Goal: Task Accomplishment & Management: Use online tool/utility

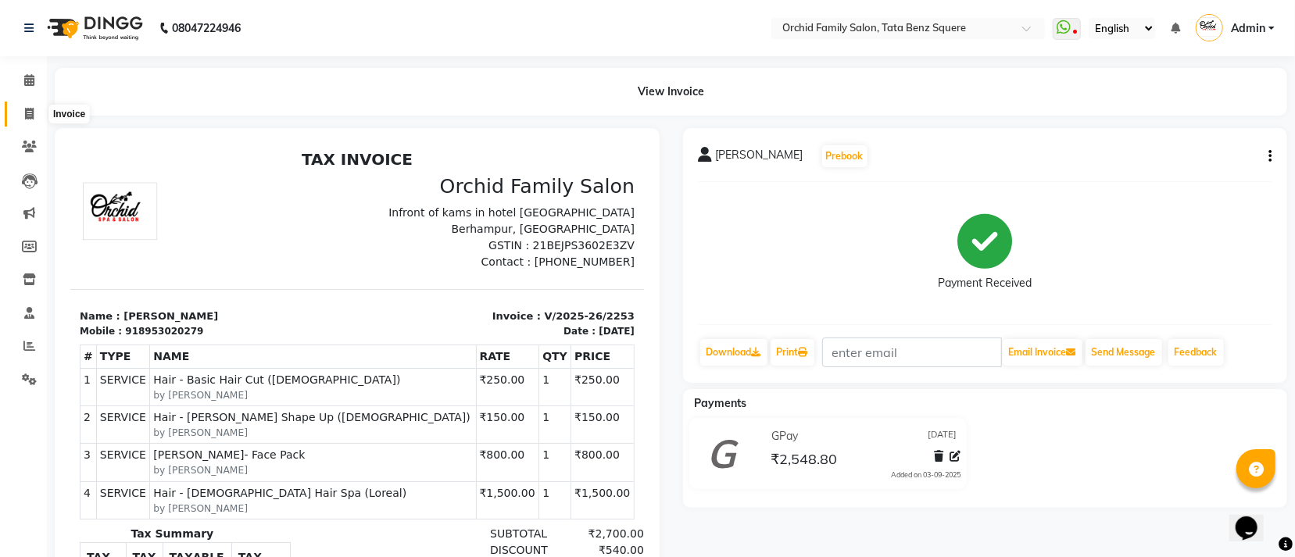
click at [30, 111] on icon at bounding box center [29, 114] width 9 height 12
select select "service"
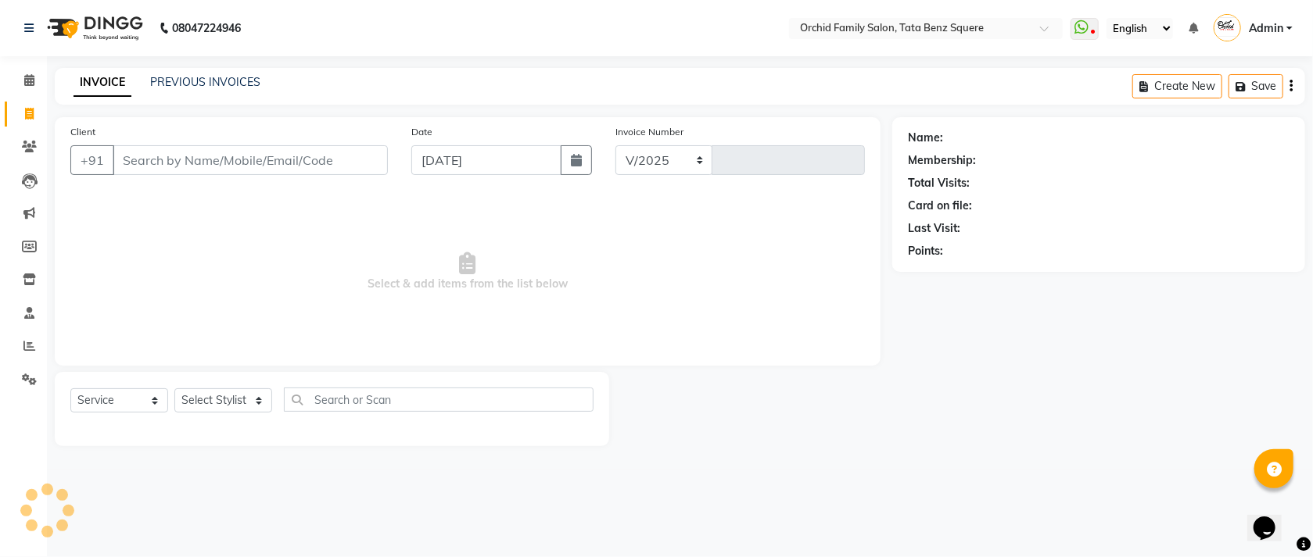
select select "107"
type input "2254"
click at [27, 345] on icon at bounding box center [29, 346] width 12 height 12
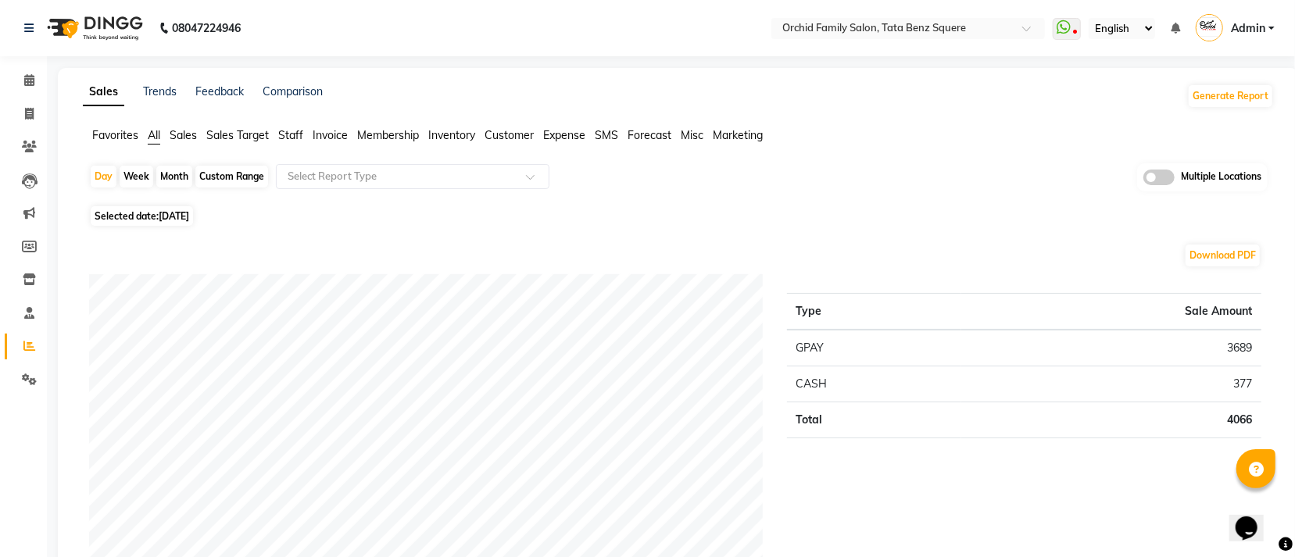
click at [286, 133] on span "Staff" at bounding box center [290, 135] width 25 height 14
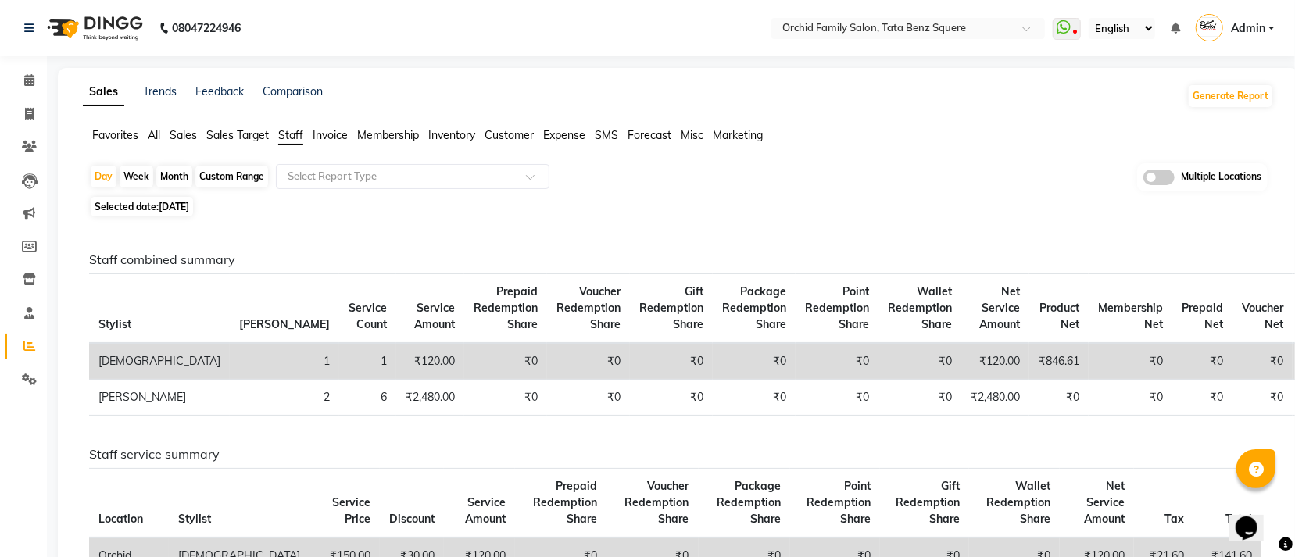
click at [132, 177] on div "Week" at bounding box center [137, 177] width 34 height 22
select select "9"
select select "2025"
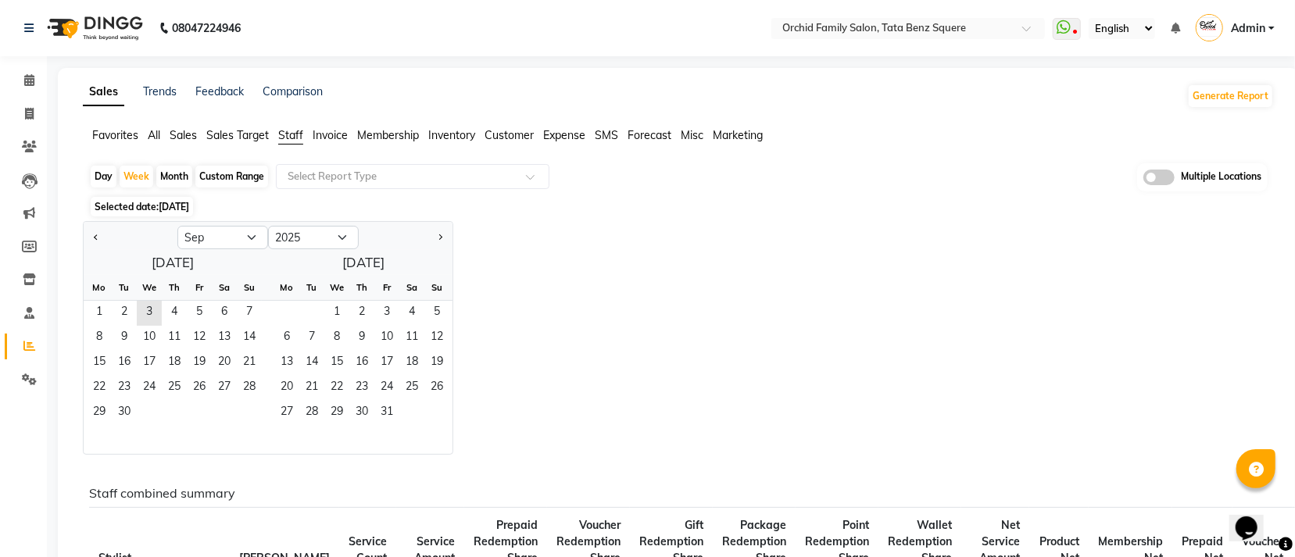
click at [175, 175] on div "Month" at bounding box center [174, 177] width 36 height 22
select select "9"
select select "2025"
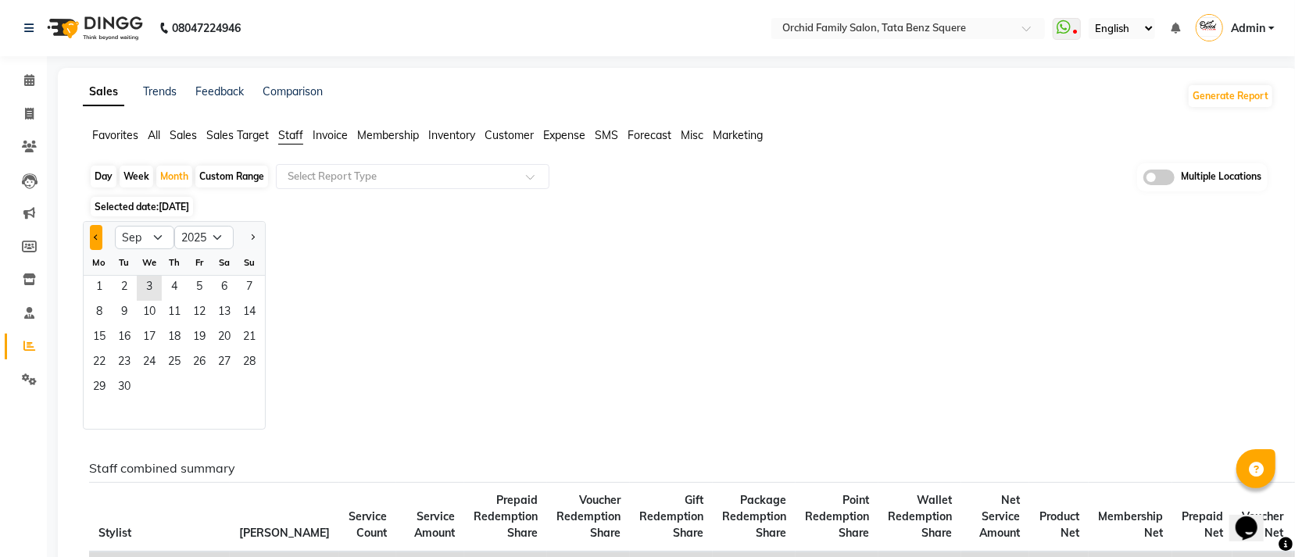
click at [91, 236] on button "Previous month" at bounding box center [96, 237] width 13 height 25
select select "8"
click at [206, 288] on span "1" at bounding box center [199, 288] width 25 height 25
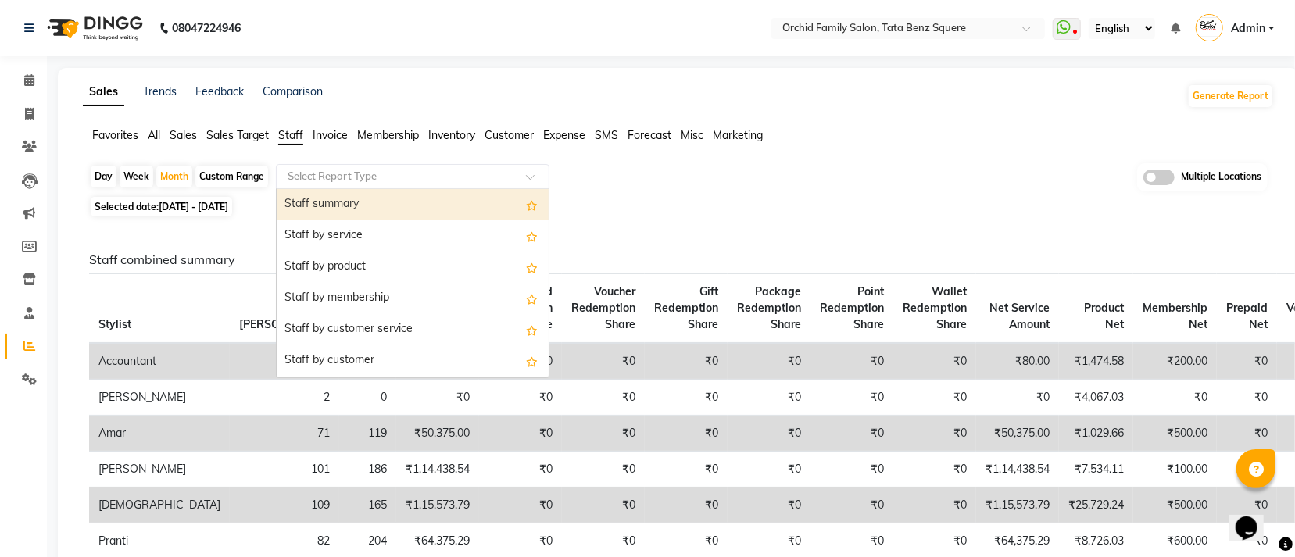
click at [460, 169] on input "text" at bounding box center [397, 177] width 225 height 16
click at [454, 202] on div "Staff summary" at bounding box center [413, 204] width 272 height 31
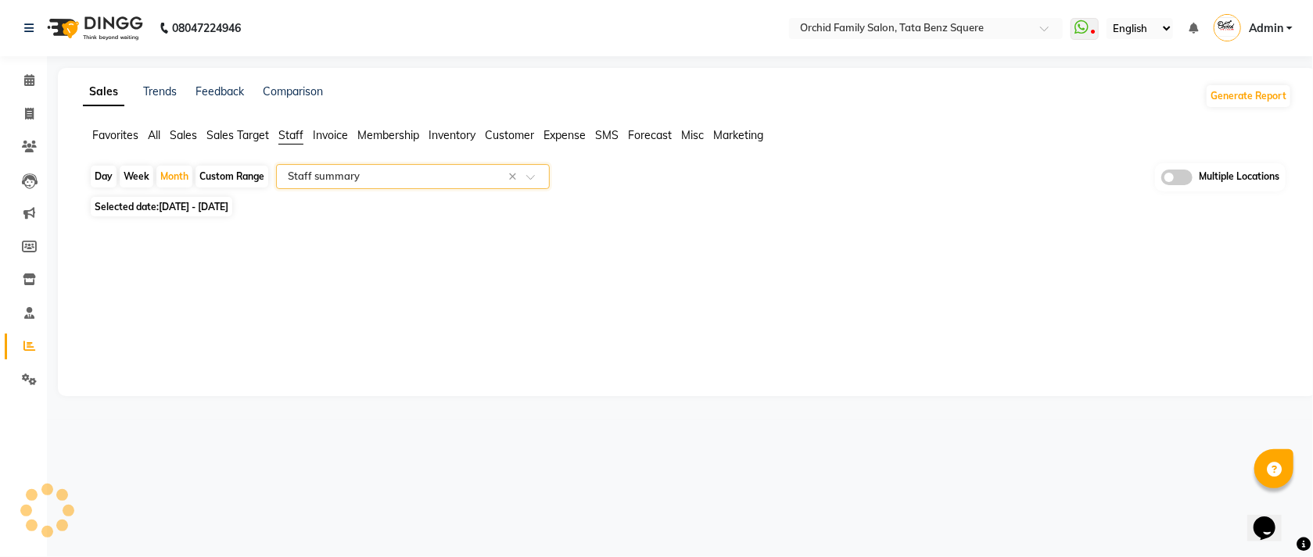
select select "full_report"
select select "csv"
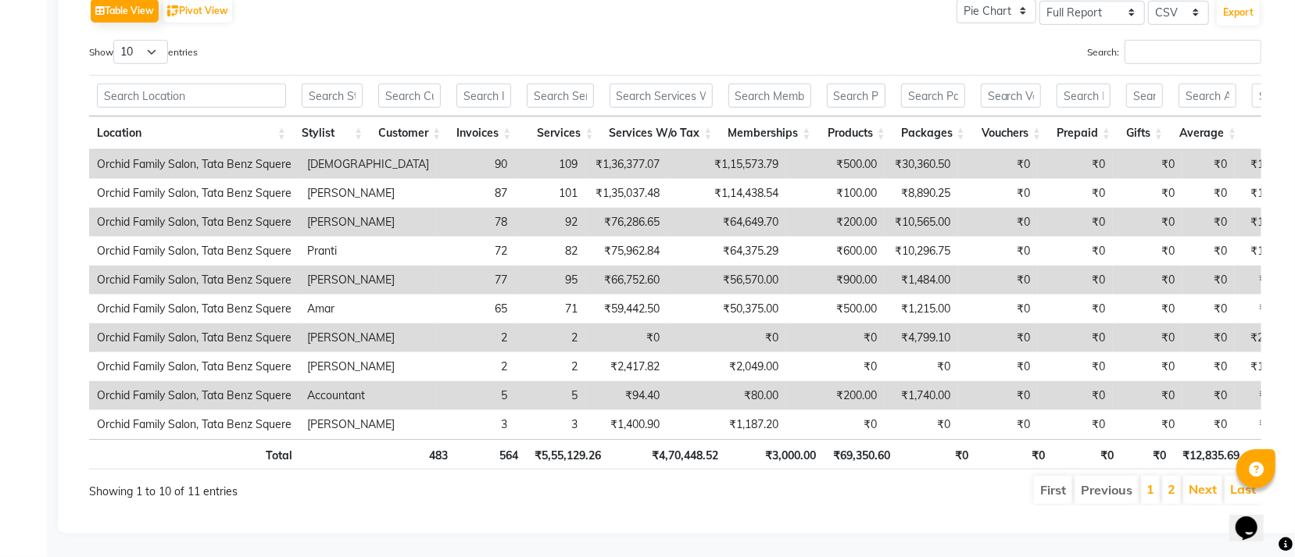
scroll to position [819, 0]
click at [1230, 489] on div "First Previous 1 2 Next Last" at bounding box center [925, 490] width 698 height 31
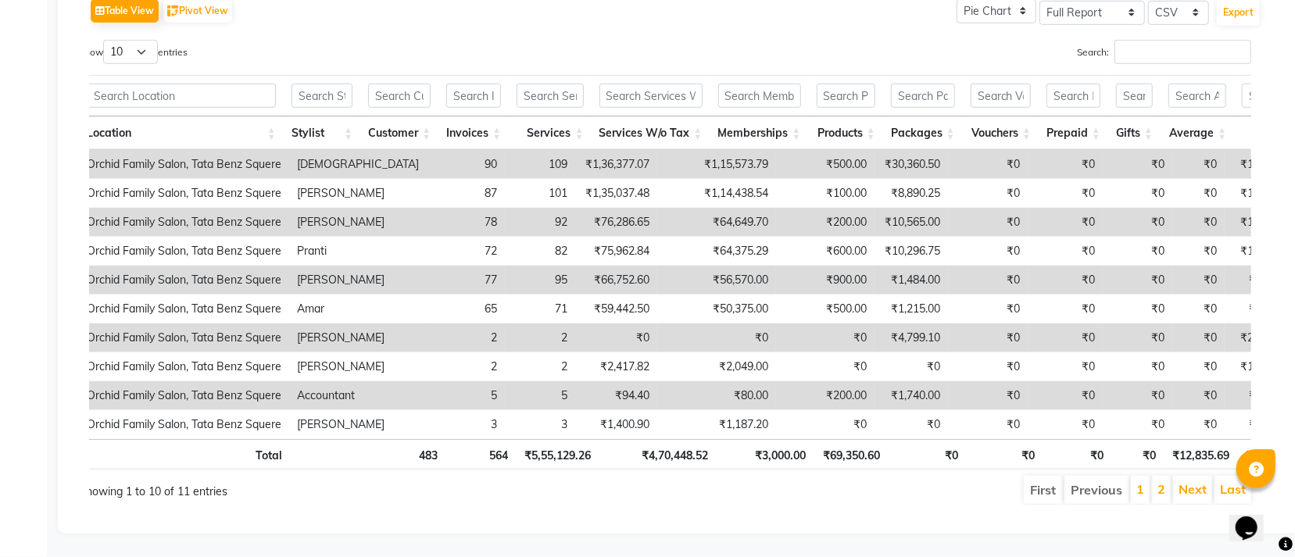
click at [1231, 495] on iframe at bounding box center [1255, 518] width 50 height 47
click at [1252, 514] on button "Opens Chat This icon Opens the chat window." at bounding box center [1246, 527] width 34 height 27
click at [1252, 521] on button "Close Chat This icon closes the chat window." at bounding box center [1243, 531] width 28 height 20
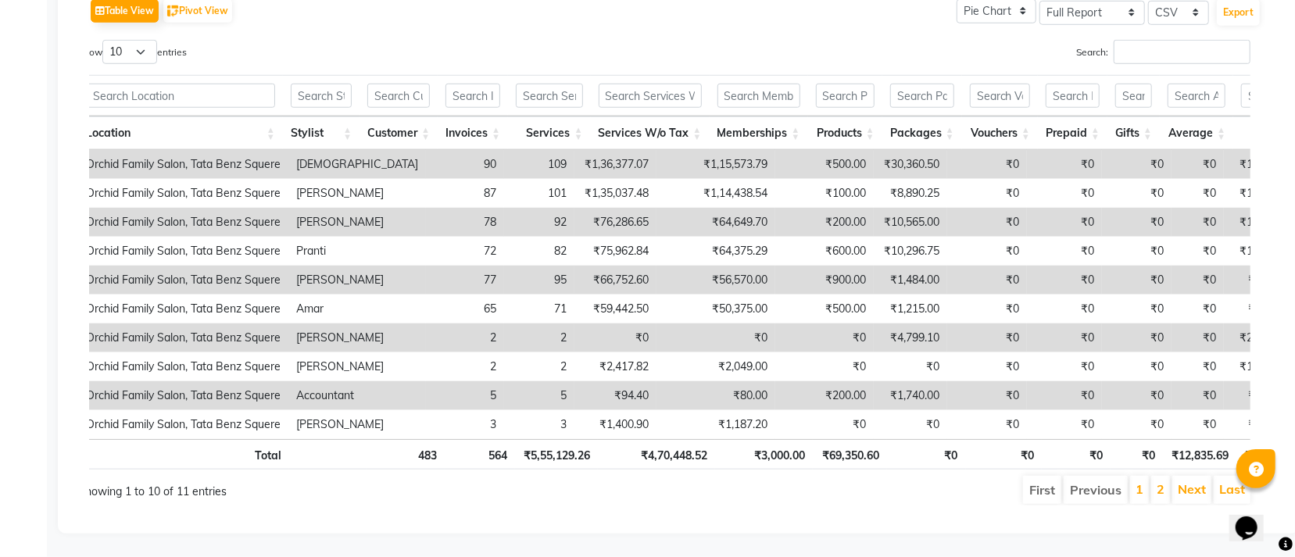
scroll to position [0, 548]
